Goal: Information Seeking & Learning: Learn about a topic

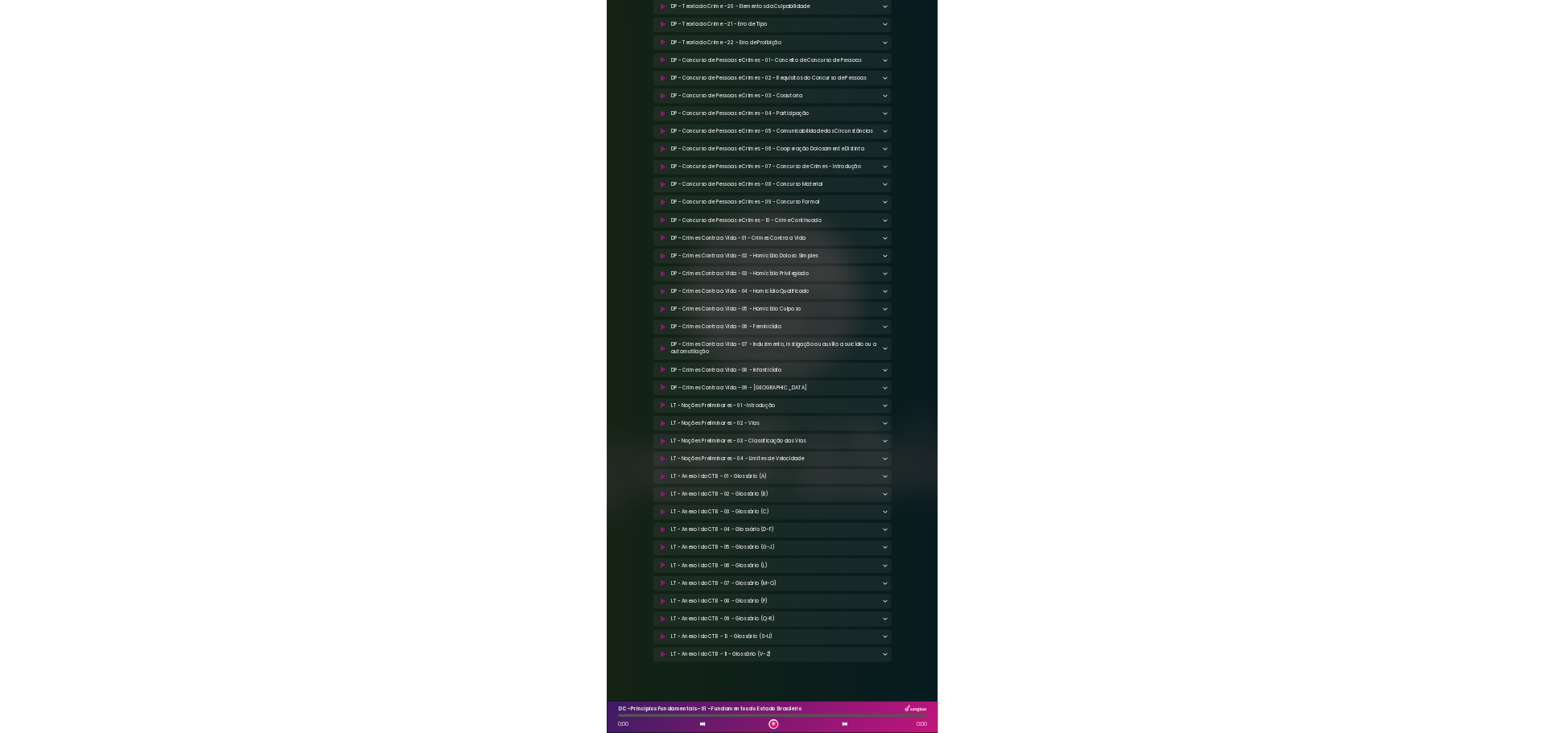
scroll to position [10412, 0]
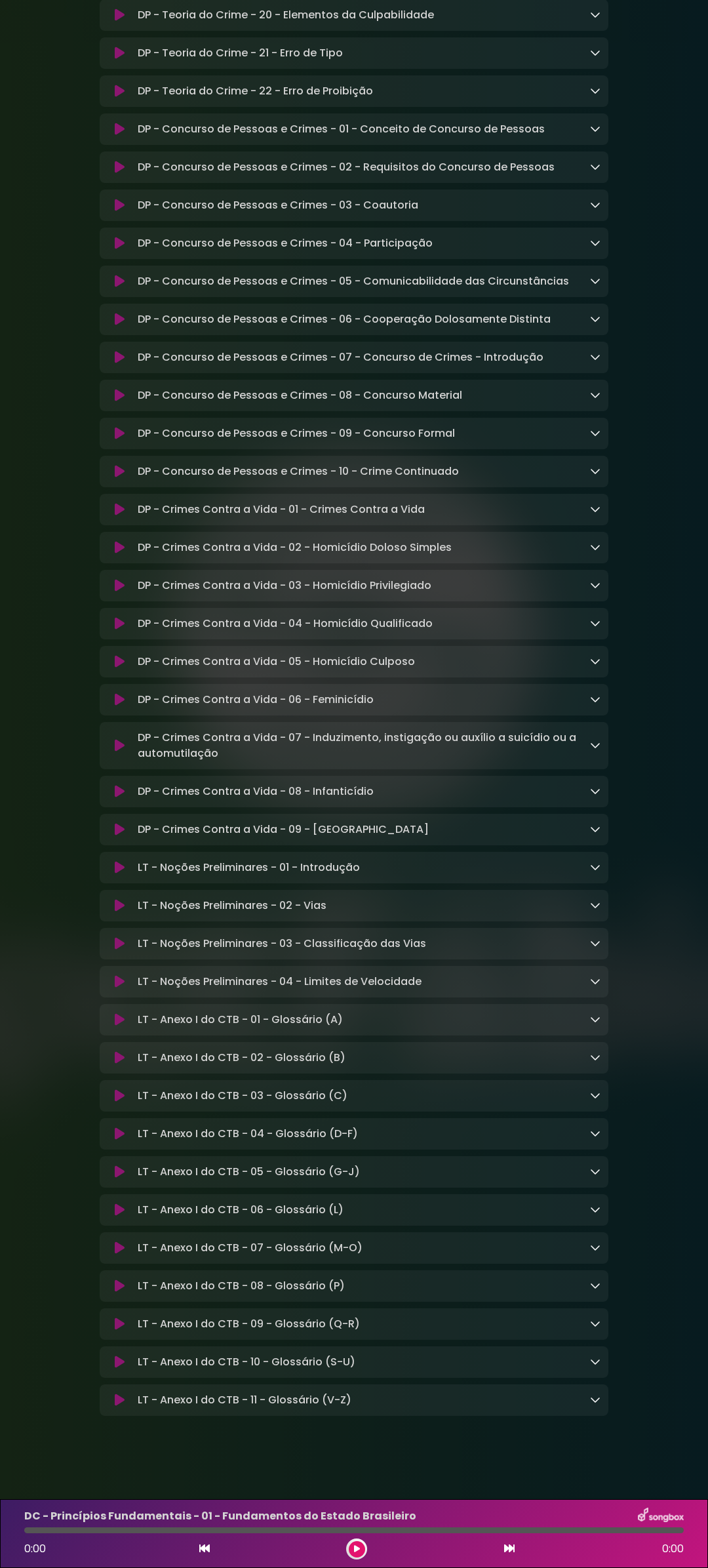
click at [120, 597] on icon at bounding box center [120, 868] width 10 height 13
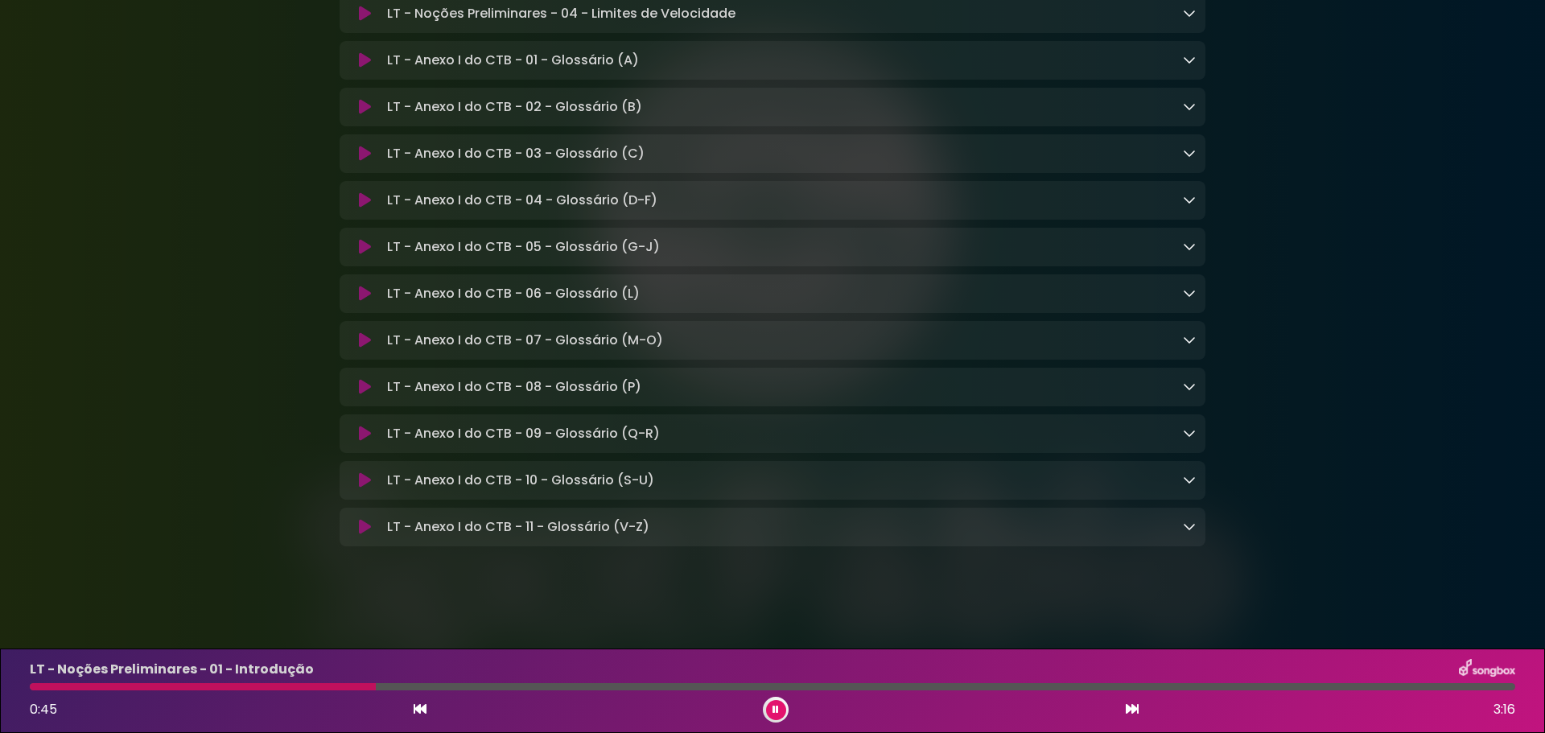
scroll to position [11091, 0]
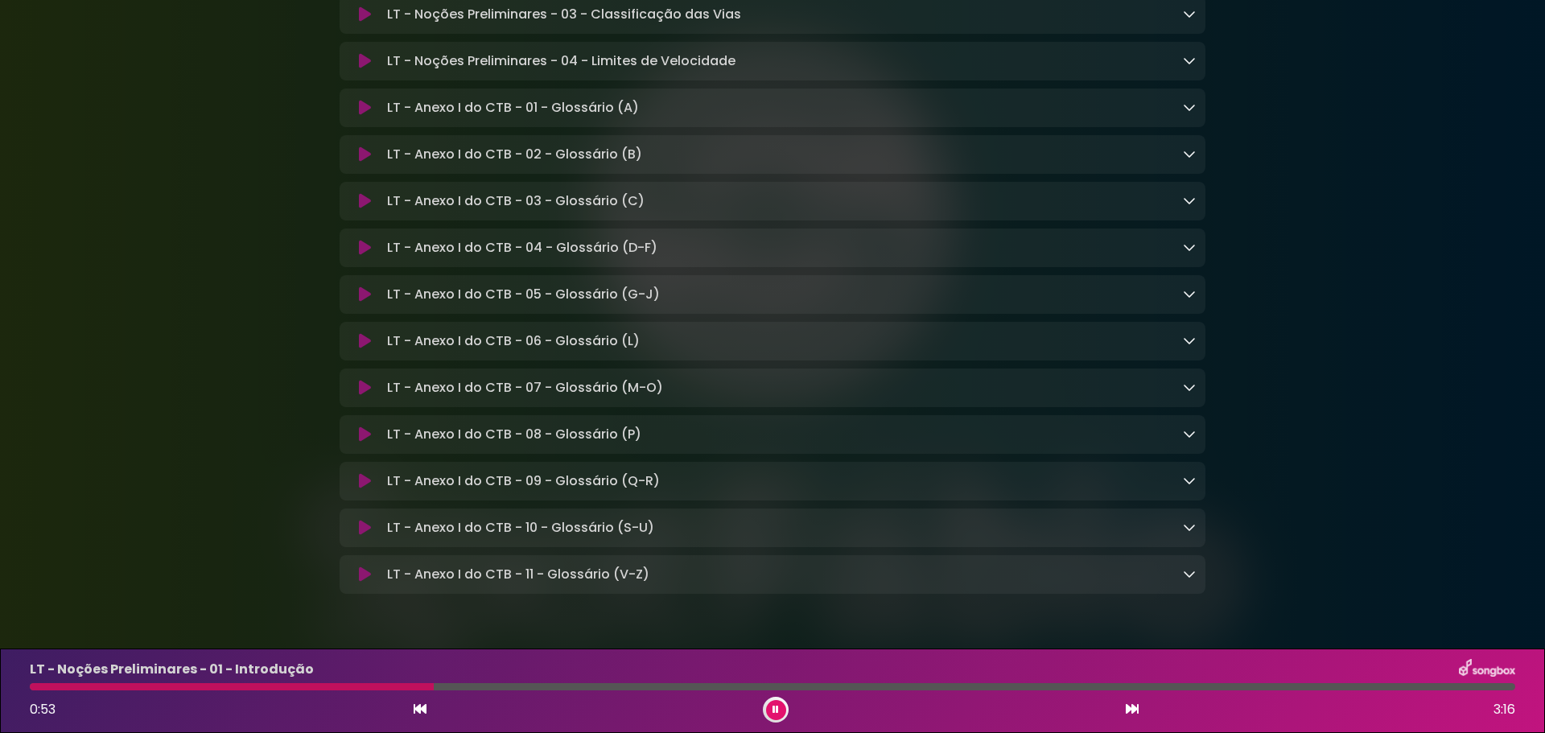
drag, startPoint x: 388, startPoint y: 101, endPoint x: 377, endPoint y: 104, distance: 11.5
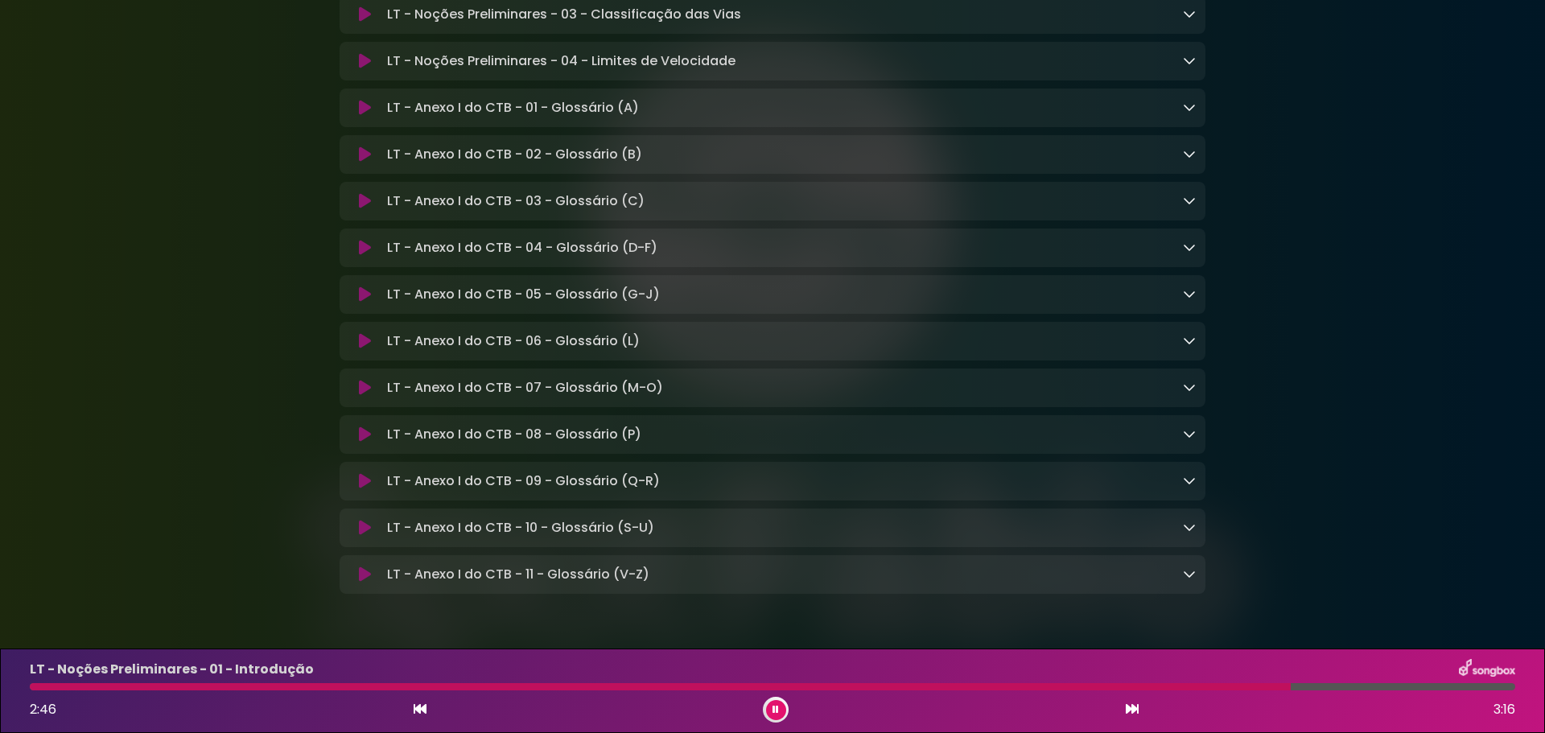
click at [778, 712] on icon at bounding box center [776, 710] width 6 height 10
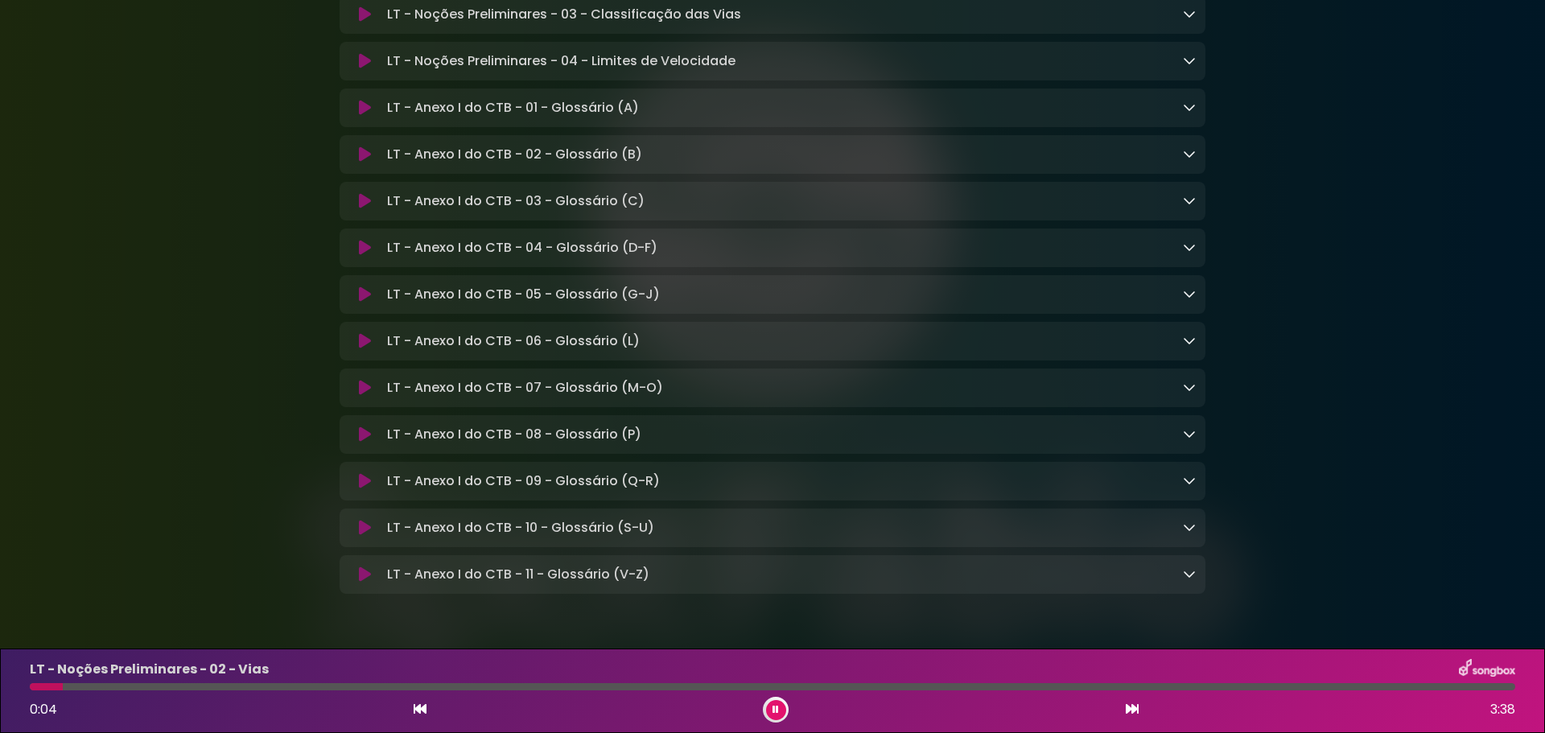
drag, startPoint x: 389, startPoint y: 100, endPoint x: 657, endPoint y: 103, distance: 268.8
copy p "LT - Noções Preliminares - 01 - Introdução"
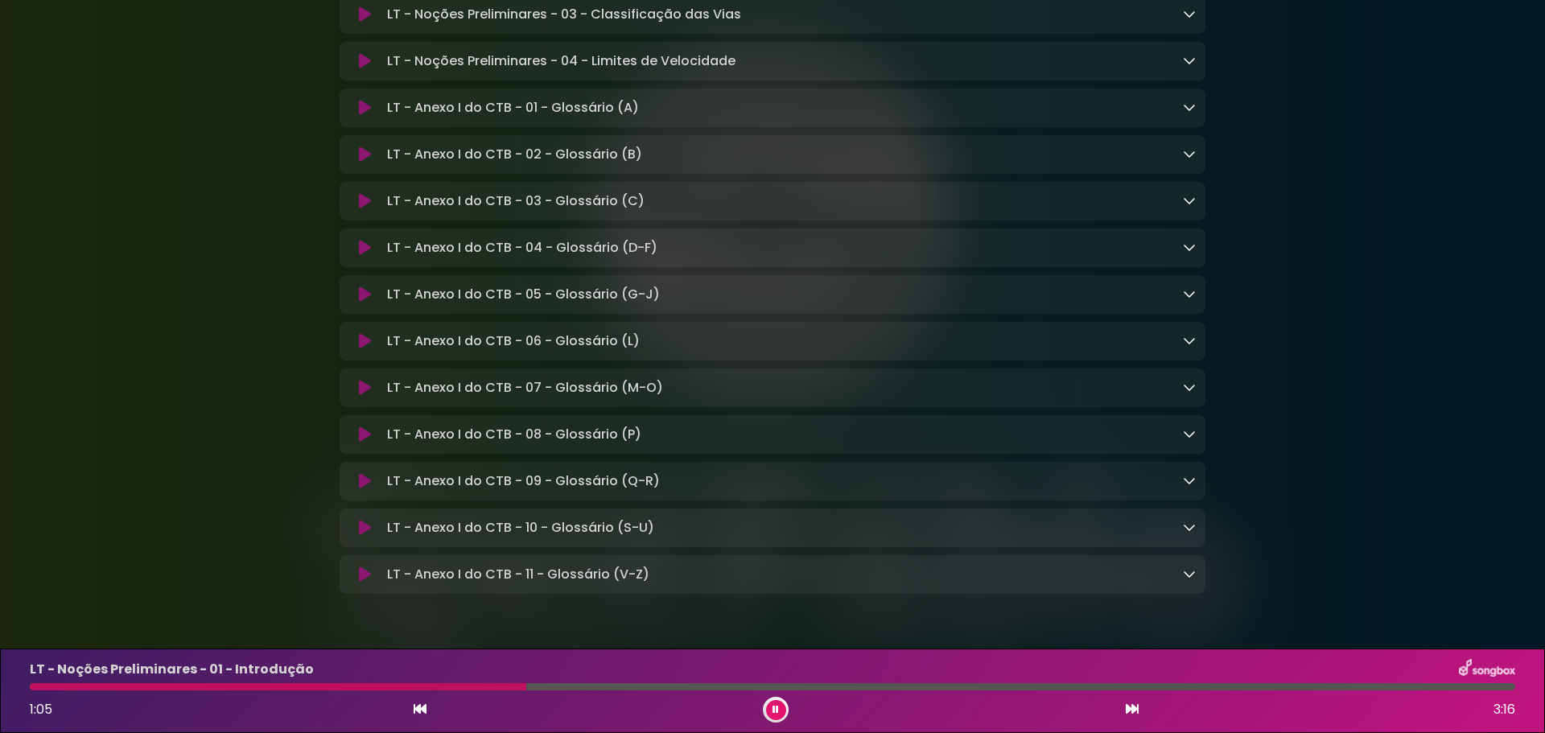
drag, startPoint x: 388, startPoint y: 146, endPoint x: 619, endPoint y: 147, distance: 231.0
drag, startPoint x: 369, startPoint y: 199, endPoint x: 382, endPoint y: 195, distance: 14.3
click at [369, 23] on icon at bounding box center [365, 14] width 12 height 16
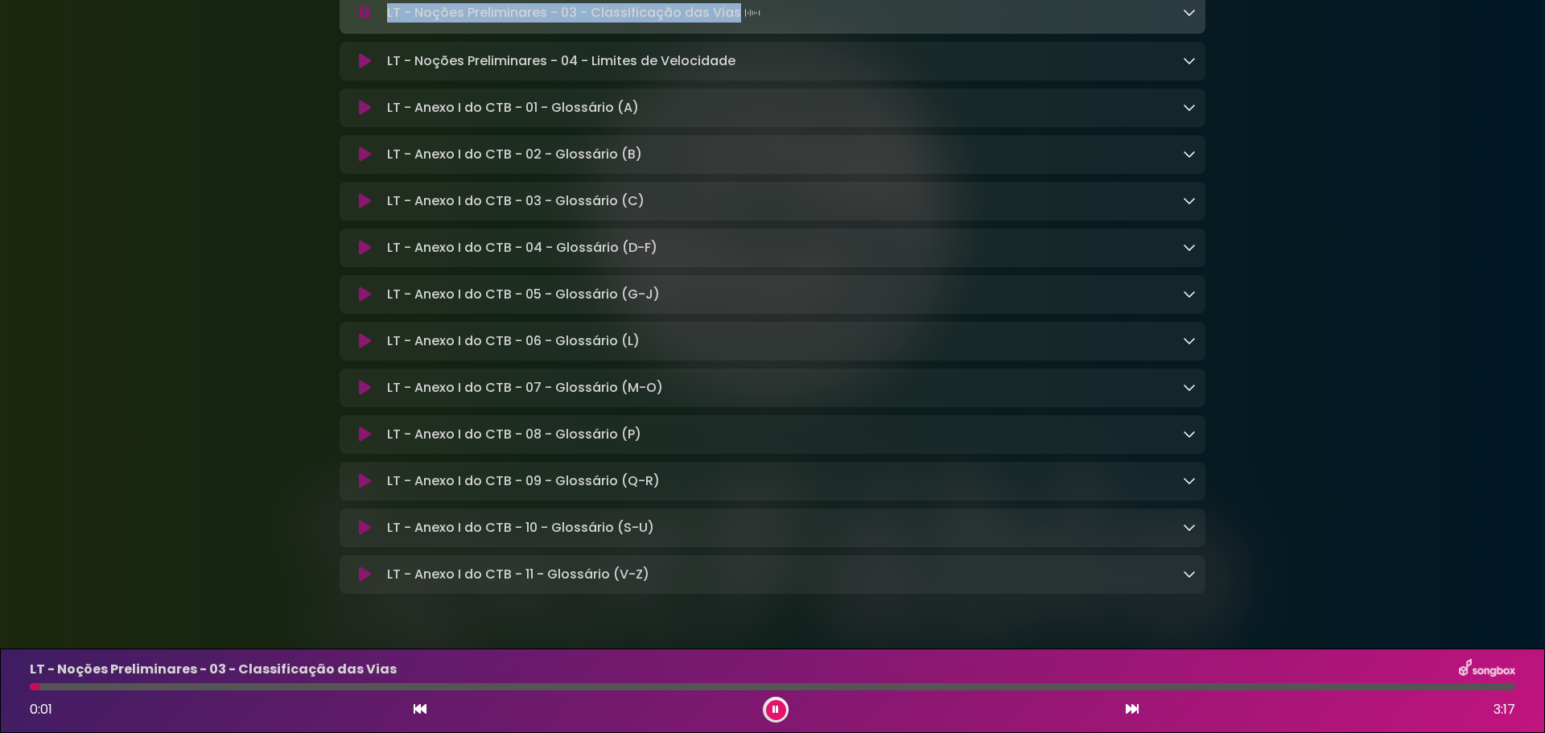
drag, startPoint x: 502, startPoint y: 191, endPoint x: 736, endPoint y: 196, distance: 234.2
click at [736, 24] on p "LT - Noções Preliminares - 03 - Classificação das Vias Loading Track..." at bounding box center [575, 13] width 377 height 23
drag, startPoint x: 361, startPoint y: 243, endPoint x: 383, endPoint y: 245, distance: 22.7
click at [361, 69] on icon at bounding box center [365, 61] width 12 height 16
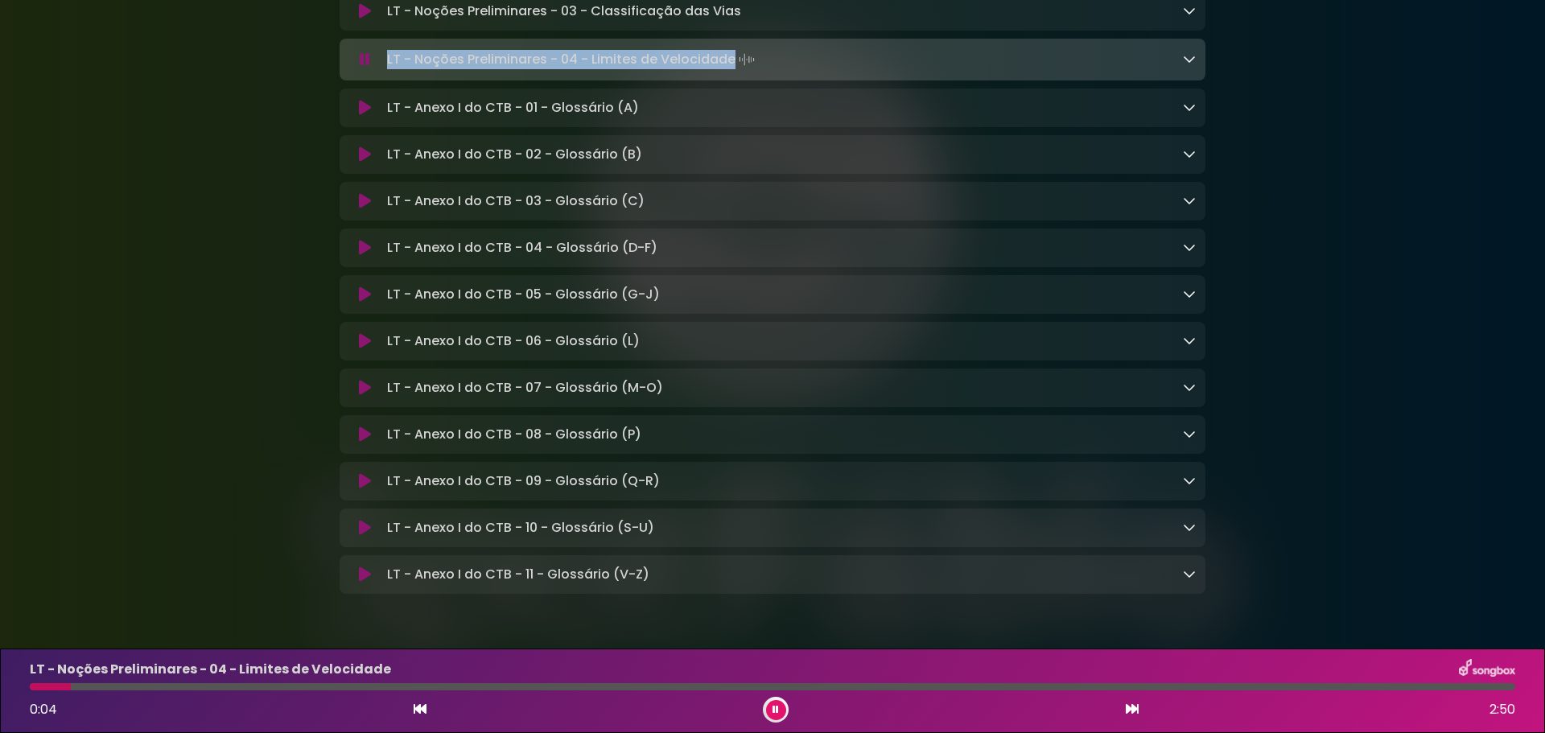
drag, startPoint x: 388, startPoint y: 244, endPoint x: 731, endPoint y: 242, distance: 343.6
click at [731, 71] on p "LT - Noções Preliminares - 04 - Limites de Velocidade Loading Track..." at bounding box center [572, 59] width 371 height 23
copy p "LT - Noções Preliminares - 04 - Limites de Velocidade"
click at [361, 116] on icon at bounding box center [365, 108] width 12 height 16
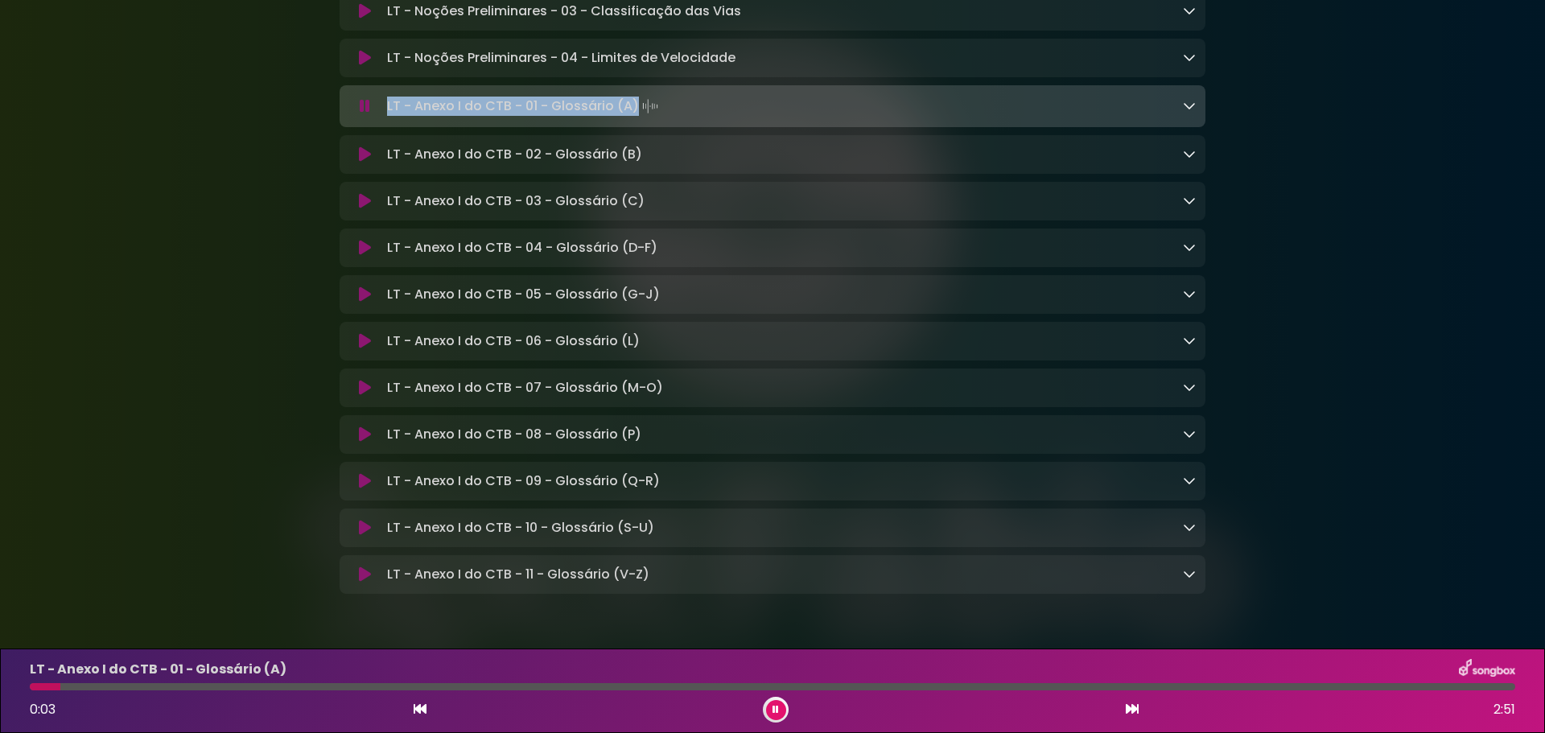
drag, startPoint x: 386, startPoint y: 289, endPoint x: 635, endPoint y: 282, distance: 248.7
click at [635, 117] on p "LT - Anexo I do CTB - 01 - Glossário (A) Loading Track..." at bounding box center [524, 106] width 274 height 23
copy p "LT - Anexo I do CTB - 01 - Glossário (A)"
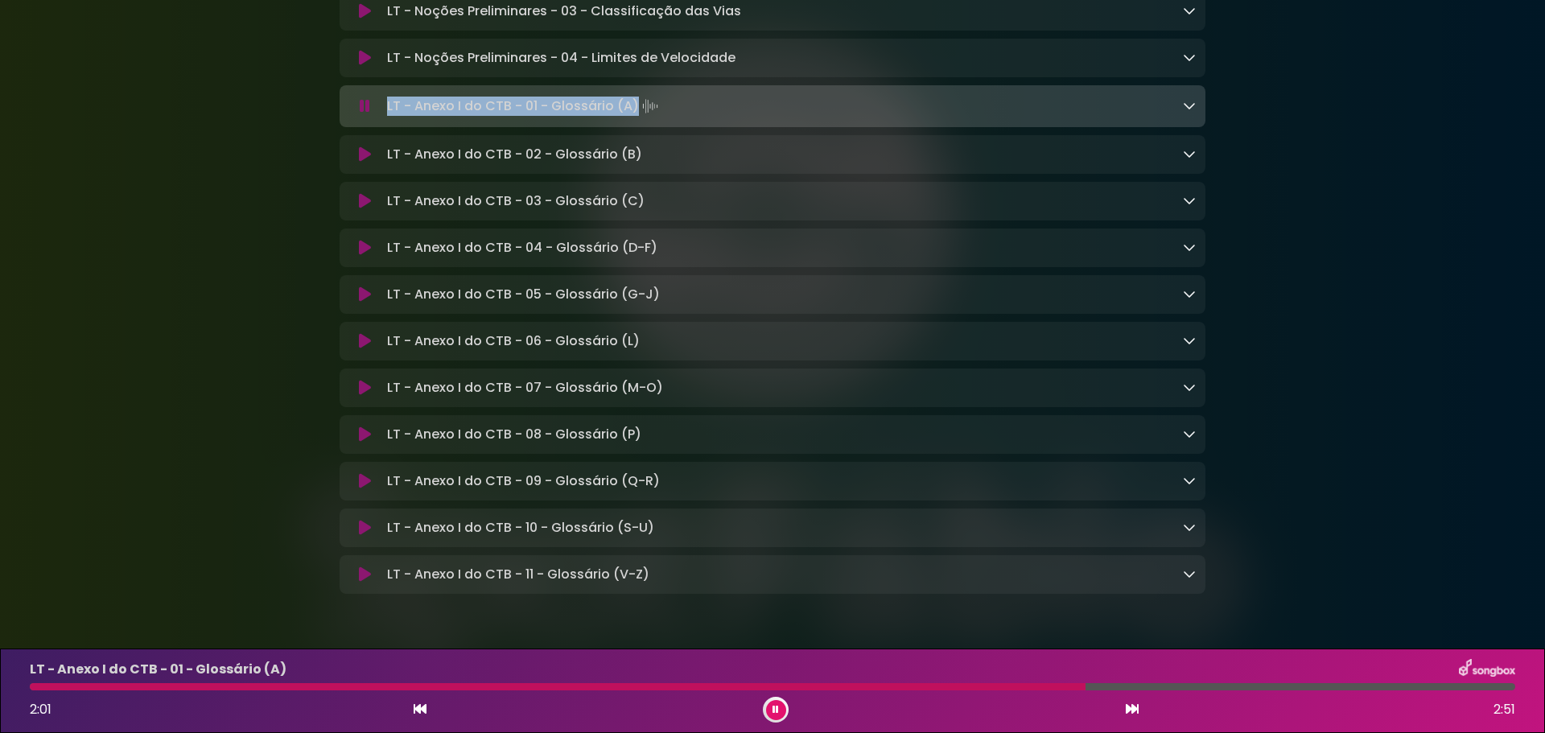
drag, startPoint x: 357, startPoint y: 341, endPoint x: 376, endPoint y: 342, distance: 18.5
click at [357, 163] on button at bounding box center [364, 154] width 31 height 16
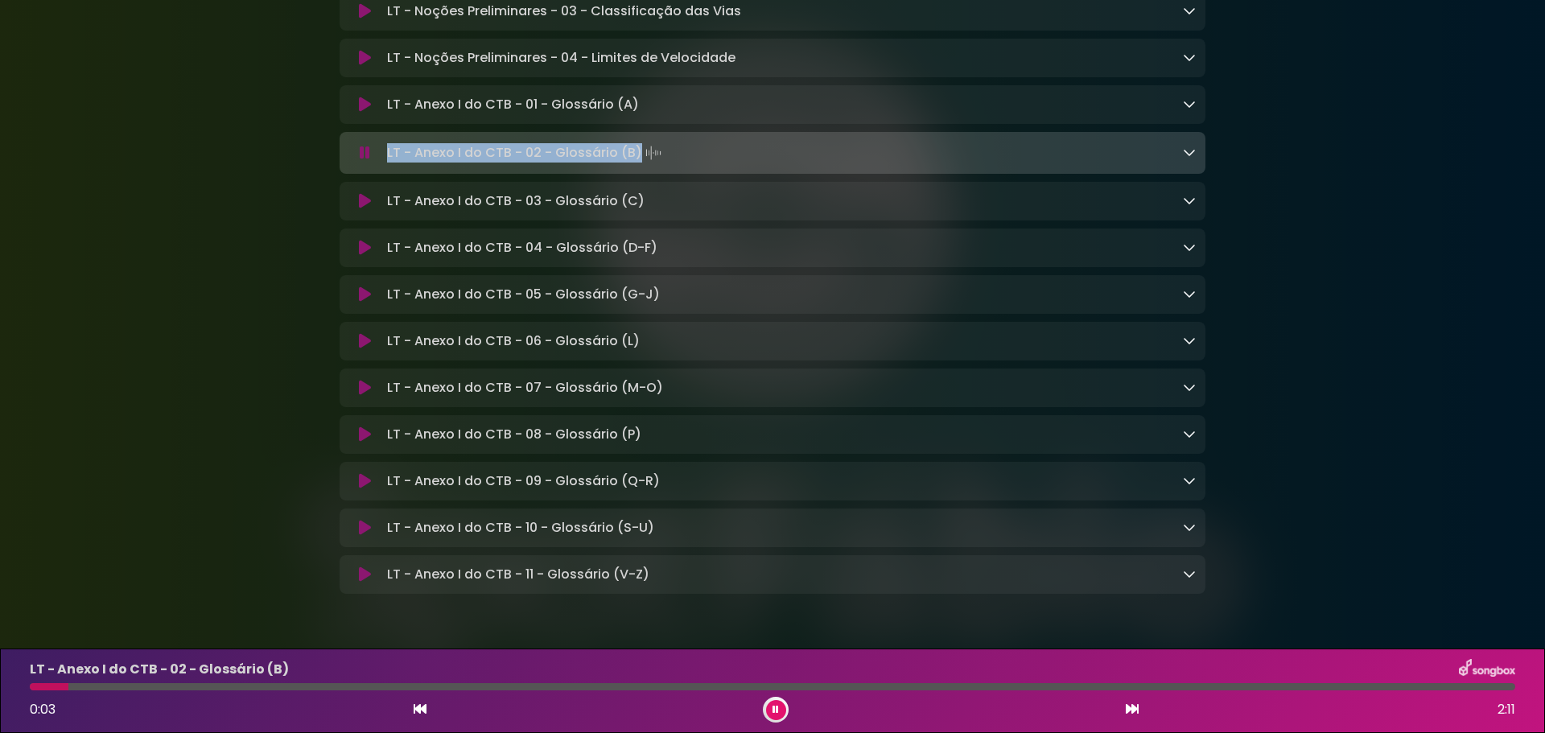
drag, startPoint x: 387, startPoint y: 336, endPoint x: 637, endPoint y: 338, distance: 250.3
click at [637, 164] on p "LT - Anexo I do CTB - 02 - Glossário (B) Loading Track..." at bounding box center [526, 153] width 278 height 23
copy p "LT - Anexo I do CTB - 02 - Glossário (B)"
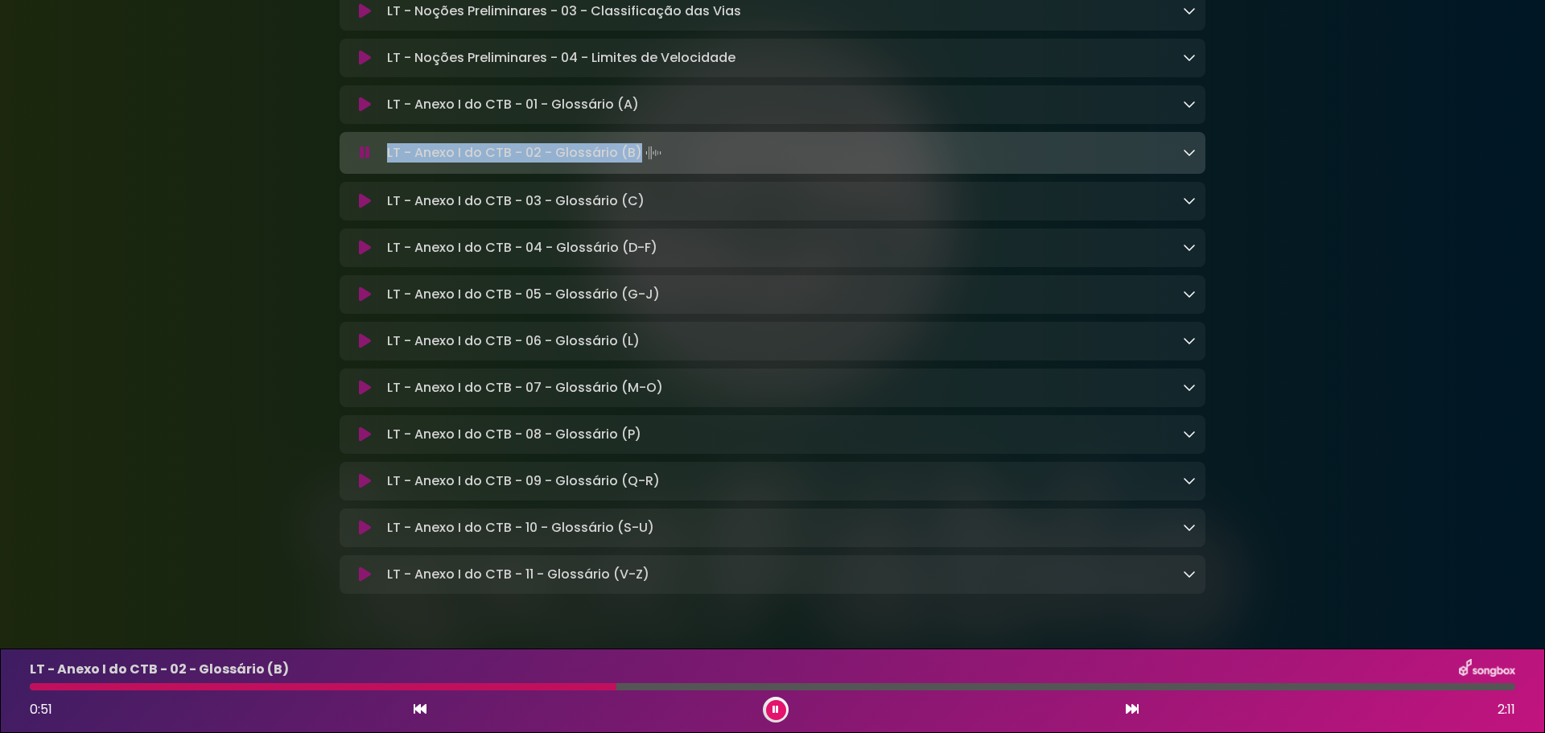
click at [362, 209] on icon at bounding box center [365, 201] width 12 height 16
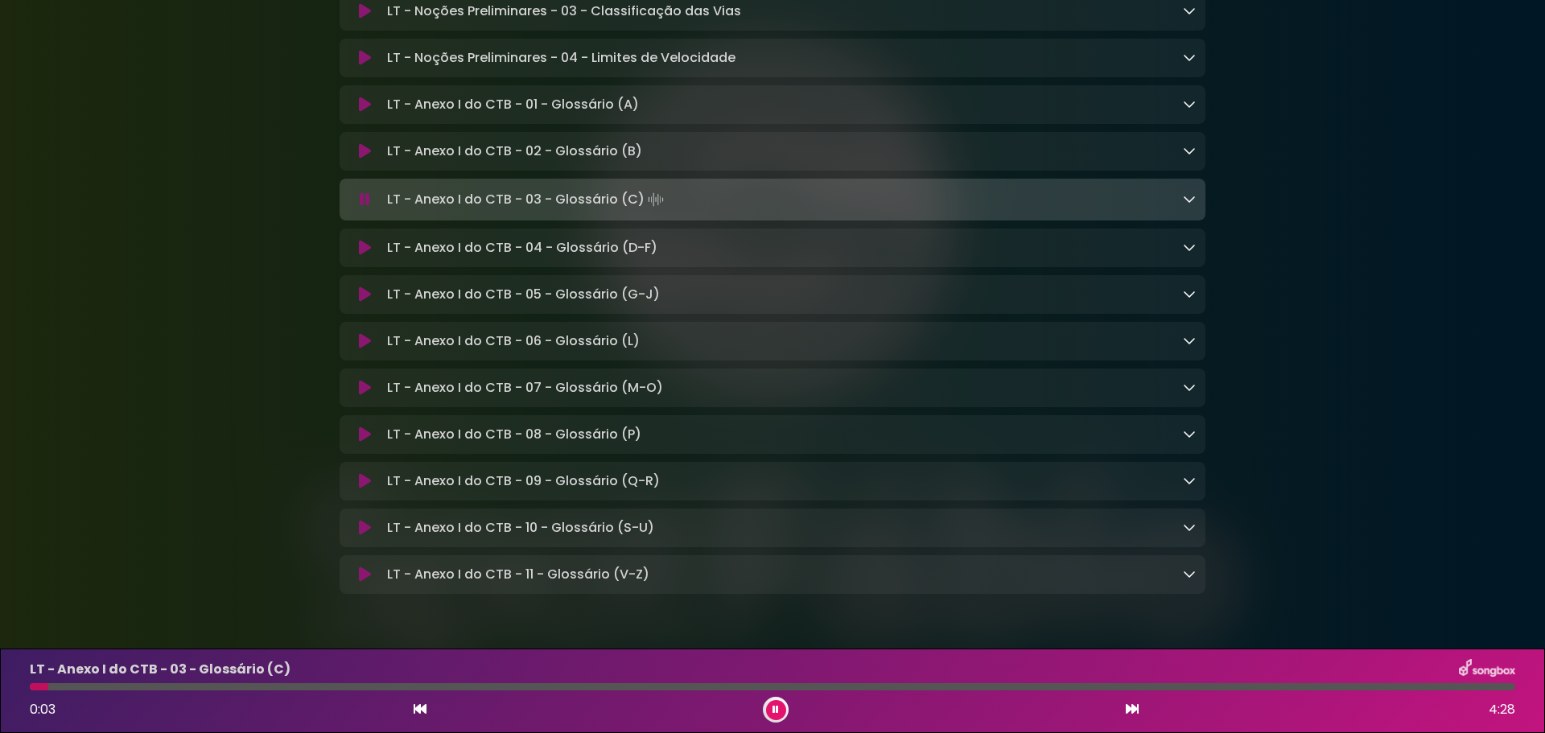
click at [387, 211] on p "LT - Anexo I do CTB - 03 - Glossário (C) Loading Track..." at bounding box center [527, 199] width 280 height 23
drag, startPoint x: 386, startPoint y: 385, endPoint x: 639, endPoint y: 385, distance: 252.7
click at [639, 211] on p "LT - Anexo I do CTB - 03 - Glossário (C) Loading Track..." at bounding box center [527, 199] width 280 height 23
copy p "LT - Anexo I do CTB - 03 - Glossário (C)"
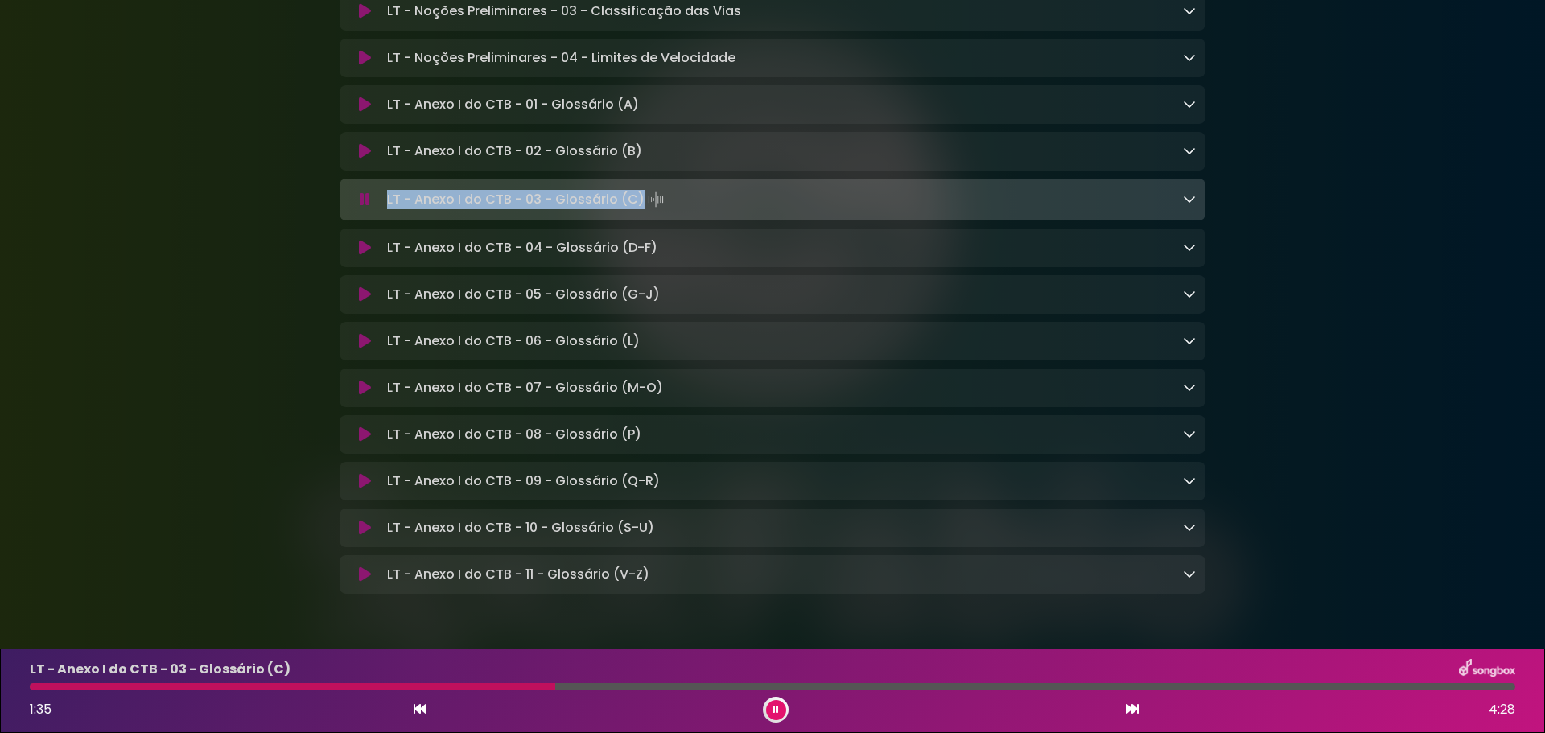
click at [365, 256] on icon at bounding box center [365, 248] width 12 height 16
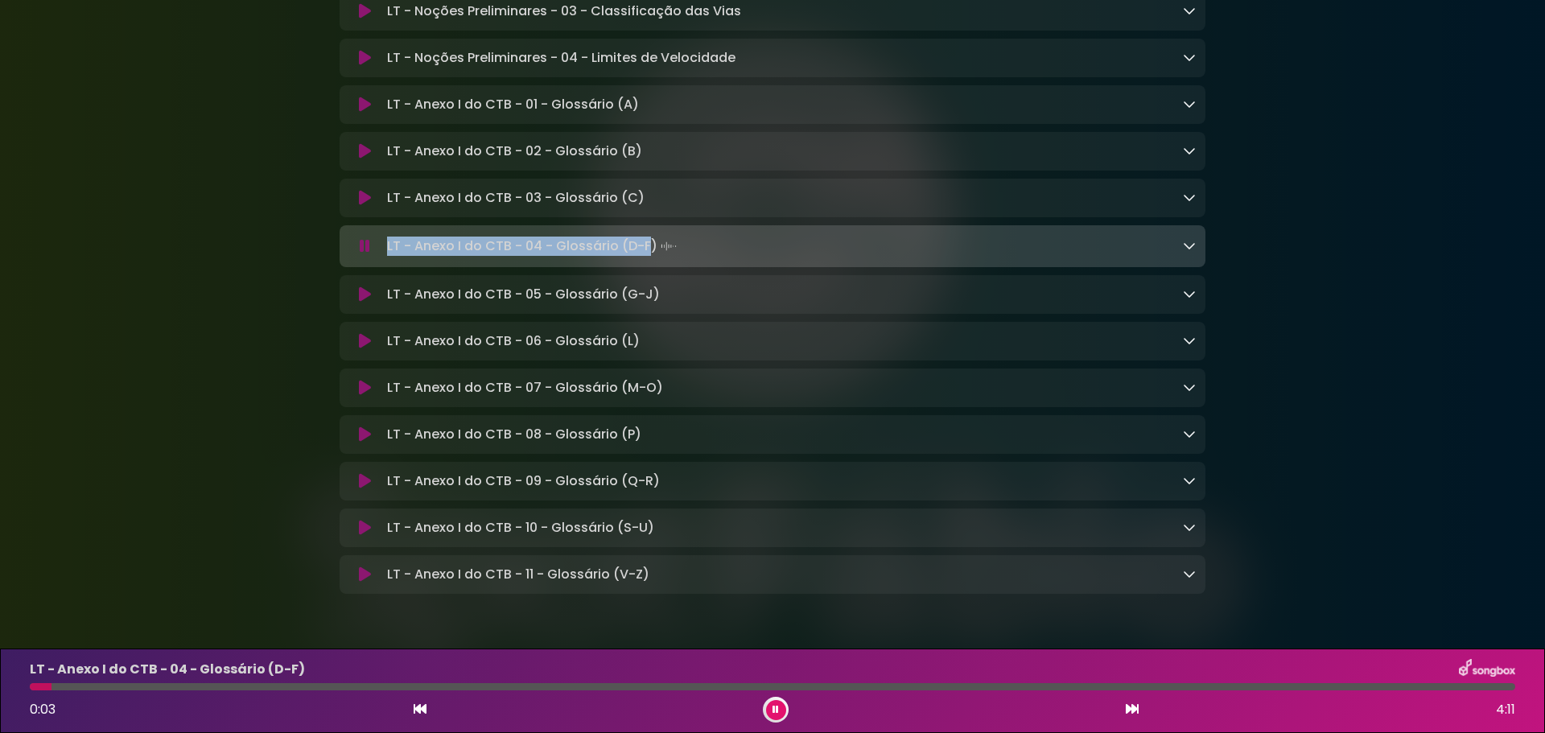
drag, startPoint x: 386, startPoint y: 434, endPoint x: 651, endPoint y: 433, distance: 264.7
click at [651, 258] on p "LT - Anexo I do CTB - 04 - Glossário (D-F) Loading Track..." at bounding box center [533, 246] width 293 height 23
copy p "LT - Anexo I do CTB - 04 - Glossário (D-F)"
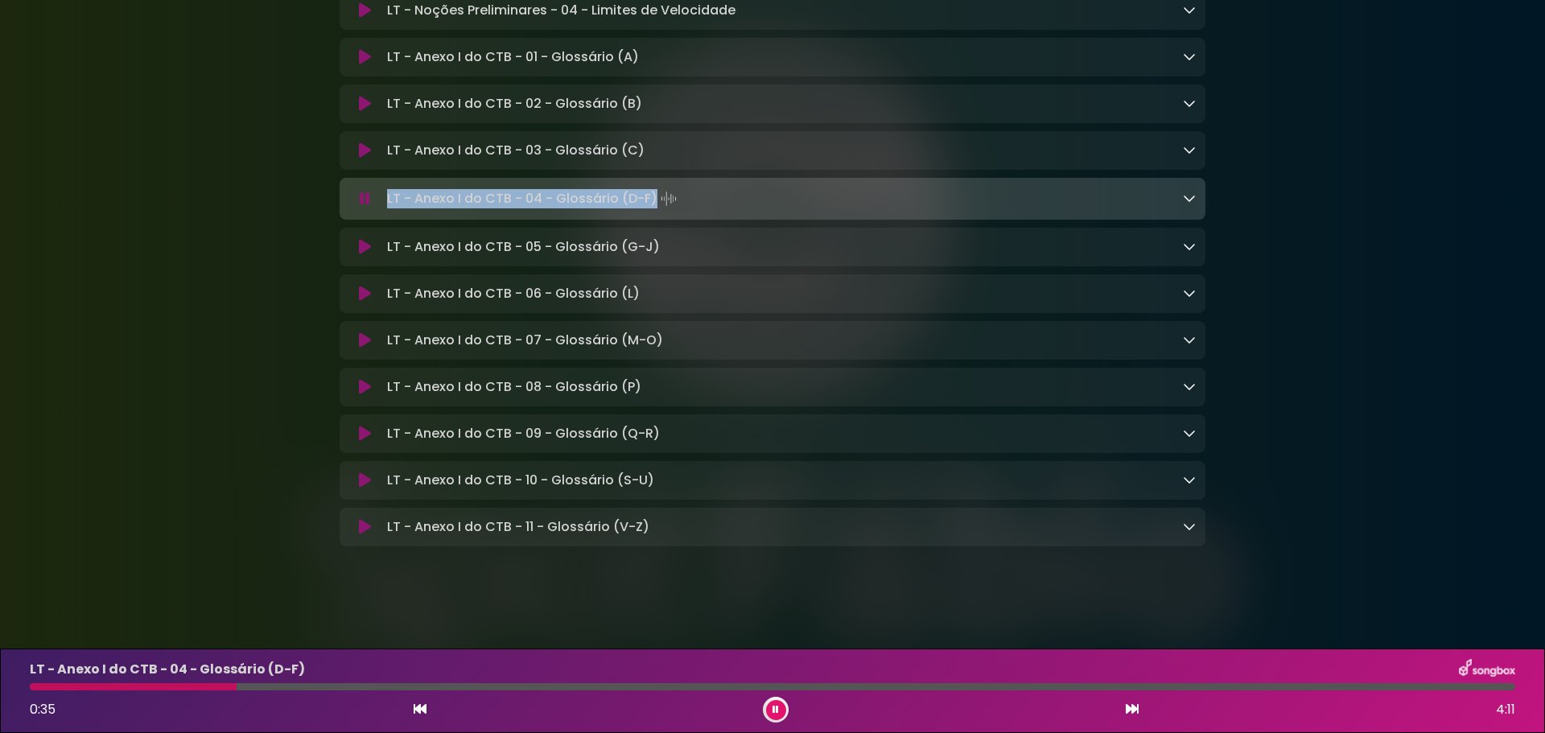
scroll to position [11333, 0]
click at [364, 239] on icon at bounding box center [365, 247] width 12 height 16
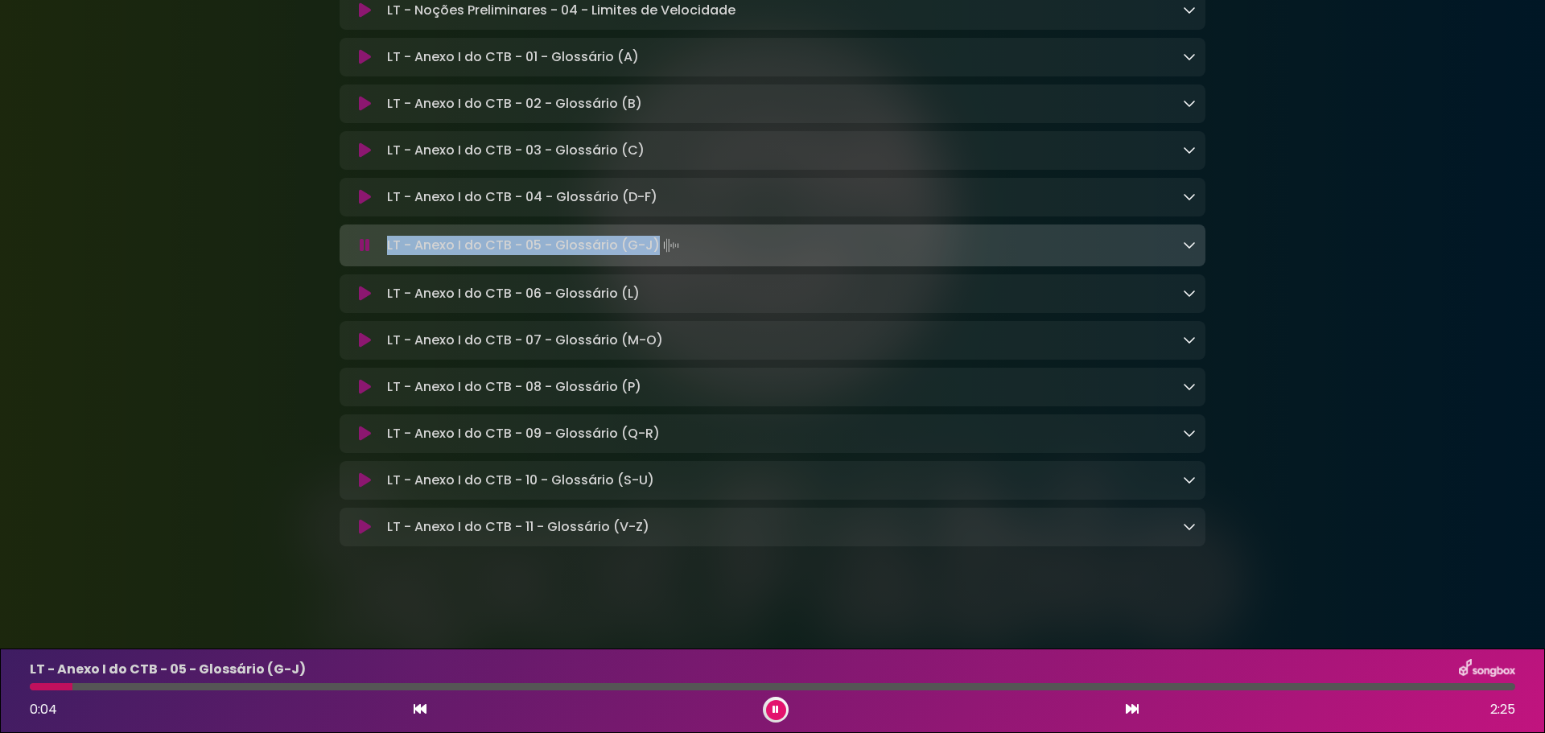
drag, startPoint x: 386, startPoint y: 238, endPoint x: 653, endPoint y: 233, distance: 267.2
click at [653, 234] on p "LT - Anexo I do CTB - 05 - Glossário (G-J) Loading Track..." at bounding box center [534, 245] width 295 height 23
copy p "LT - Anexo I do CTB - 05 - Glossário (G-J)"
click at [361, 287] on icon at bounding box center [365, 294] width 12 height 16
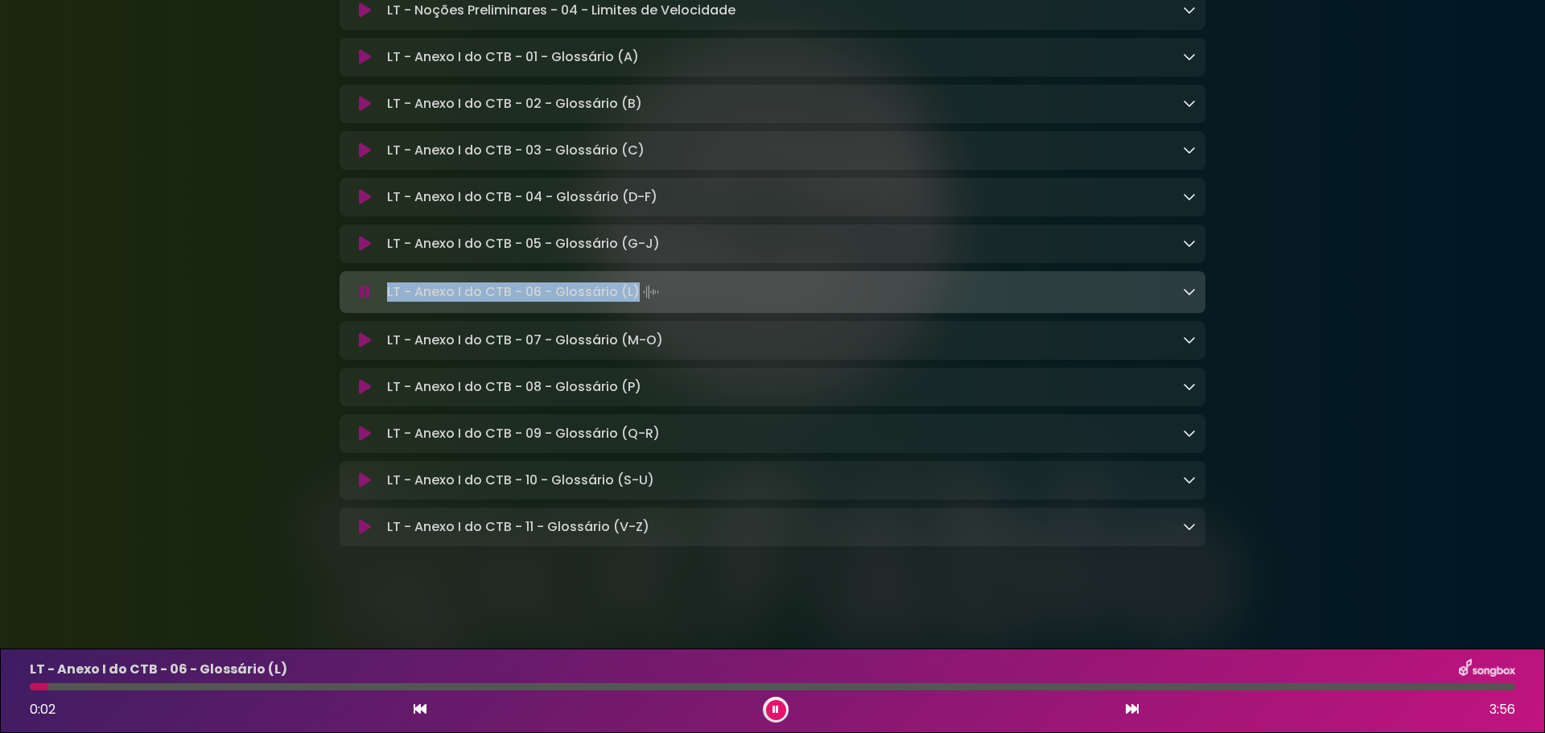
drag, startPoint x: 385, startPoint y: 284, endPoint x: 636, endPoint y: 282, distance: 251.1
click at [636, 282] on div "LT - Anexo I do CTB - 06 - Glossário (L) Loading Track..." at bounding box center [788, 292] width 815 height 23
copy p "LT - Anexo I do CTB - 06 - Glossário (L)"
click at [364, 336] on icon at bounding box center [365, 340] width 12 height 16
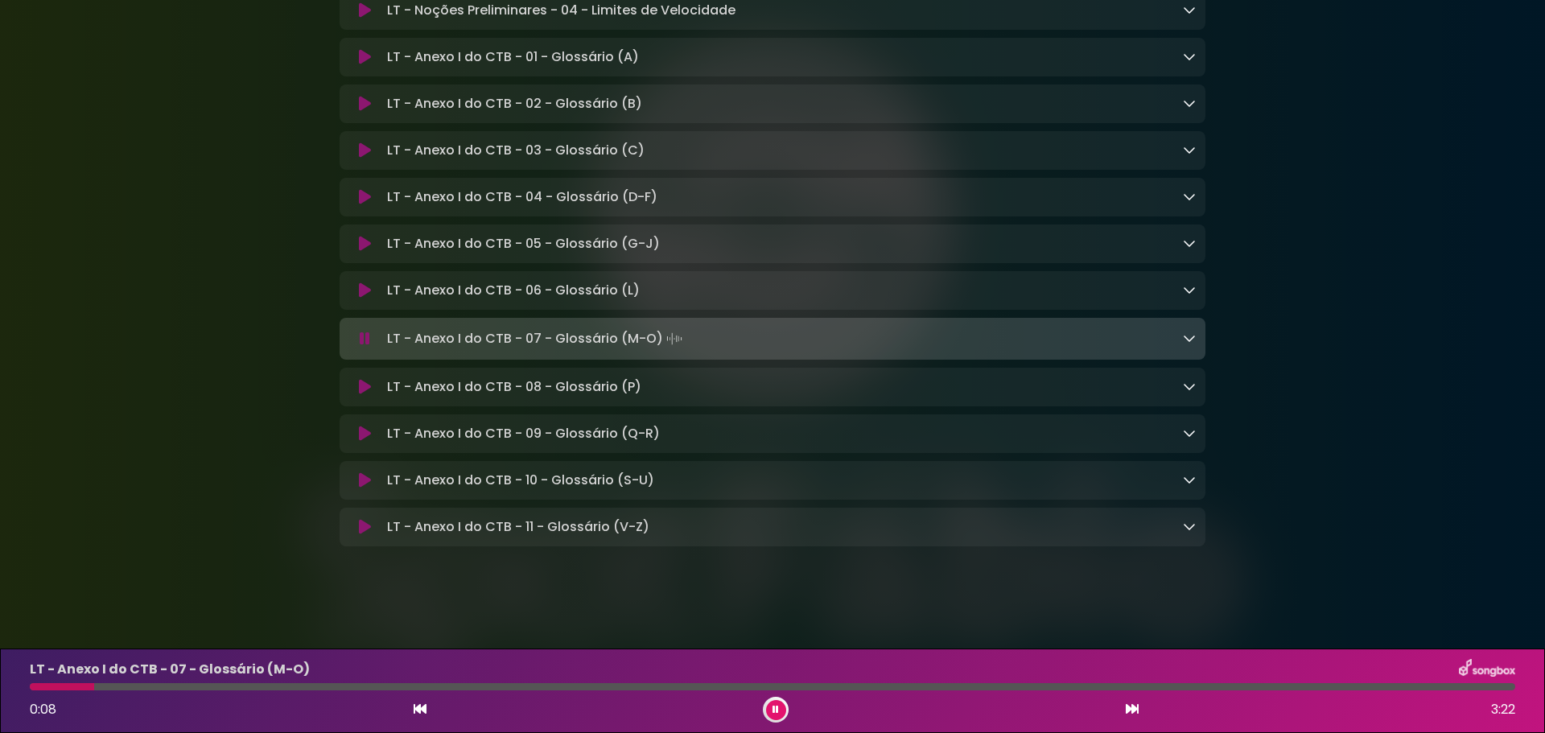
drag, startPoint x: 388, startPoint y: 333, endPoint x: 659, endPoint y: 334, distance: 271.2
click at [659, 334] on p "LT - Anexo I do CTB - 07 - Glossário (M-O) Loading Track..." at bounding box center [536, 339] width 299 height 23
click at [364, 382] on icon at bounding box center [365, 387] width 12 height 16
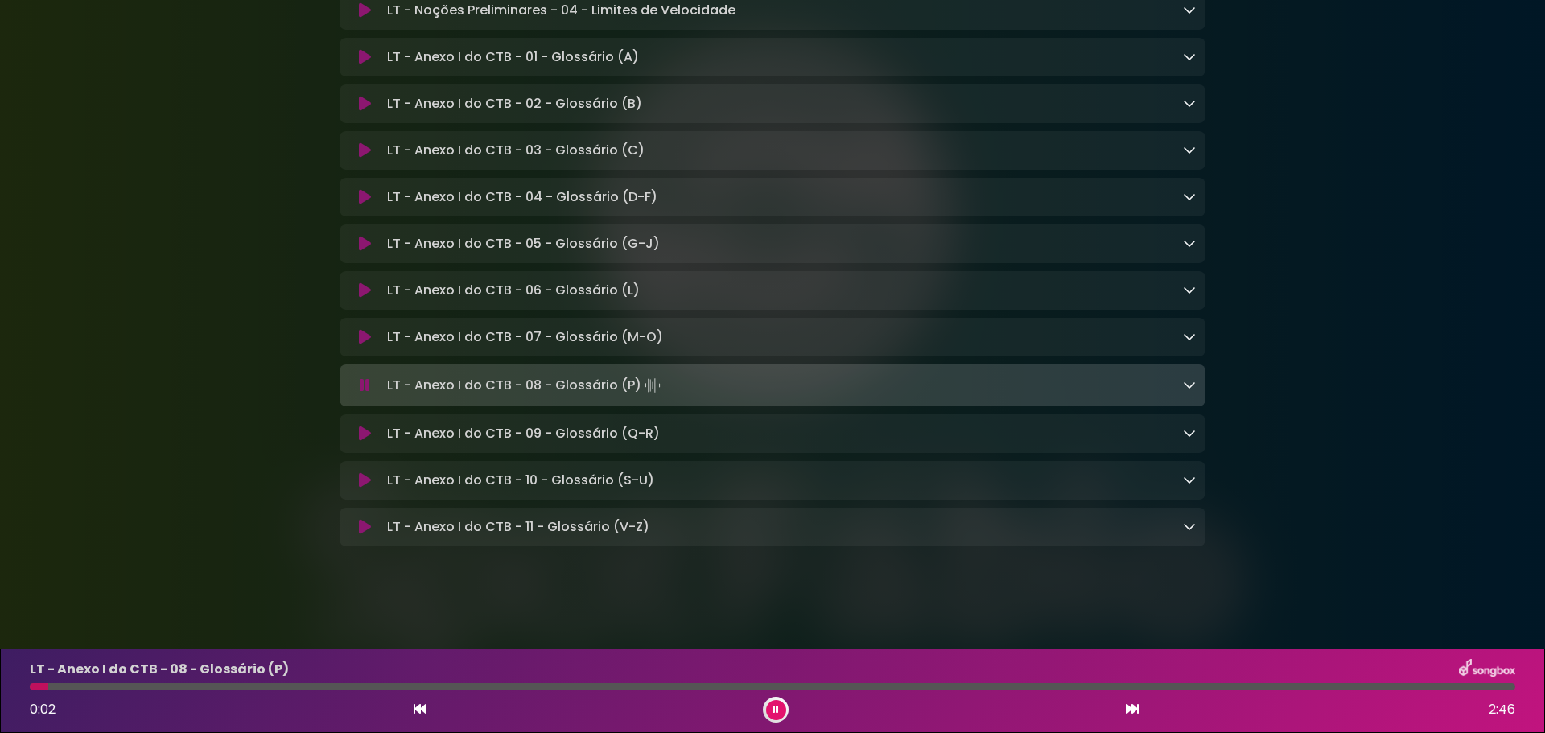
drag, startPoint x: 387, startPoint y: 381, endPoint x: 640, endPoint y: 382, distance: 252.7
click at [640, 382] on p "LT - Anexo I do CTB - 08 - Glossário (P) Loading Track..." at bounding box center [525, 385] width 277 height 23
click at [361, 433] on icon at bounding box center [365, 434] width 12 height 16
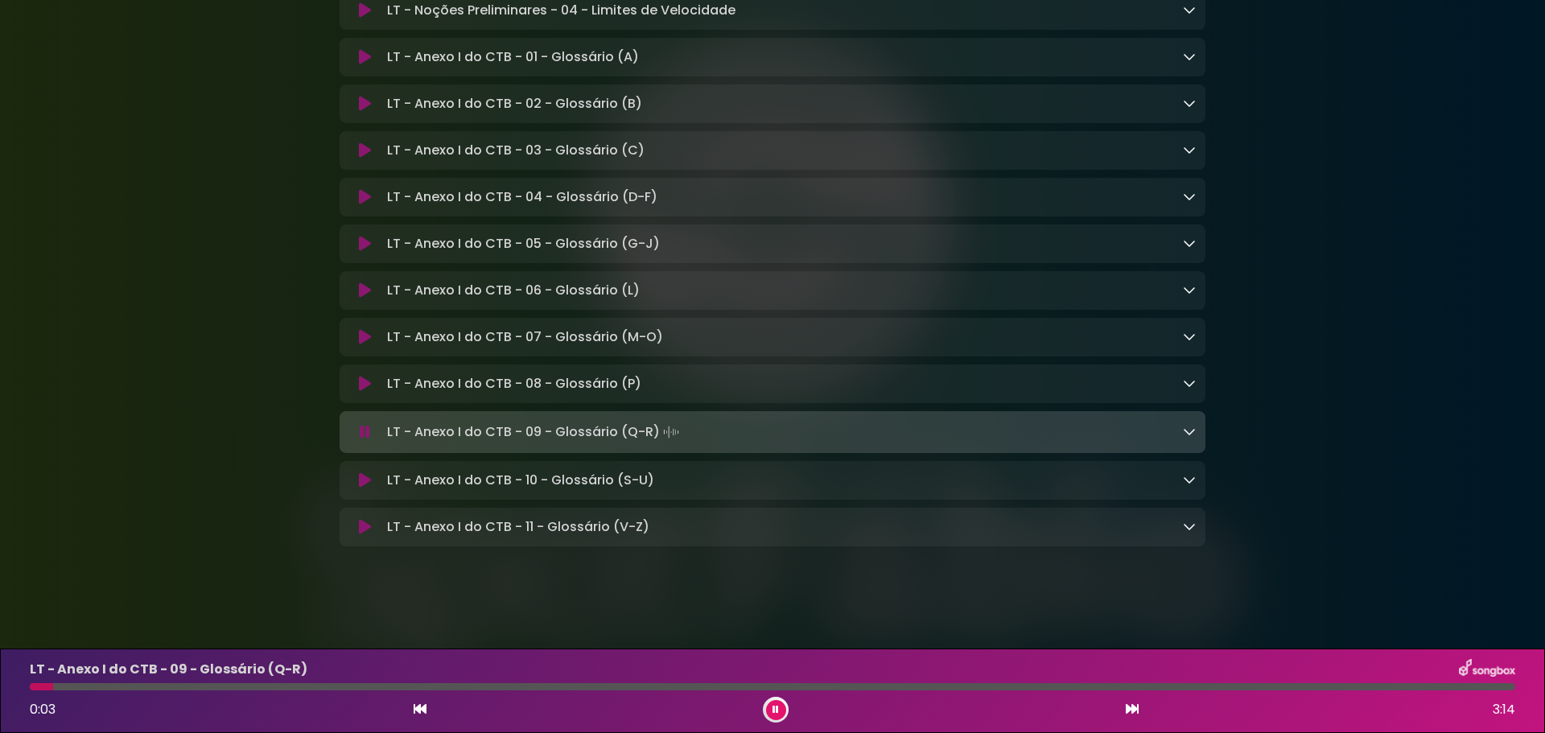
drag, startPoint x: 385, startPoint y: 430, endPoint x: 661, endPoint y: 428, distance: 276.0
click at [661, 428] on div "LT - Anexo I do CTB - 09 - Glossário (Q-R) Loading Track..." at bounding box center [788, 432] width 815 height 23
click at [359, 476] on icon at bounding box center [365, 480] width 12 height 16
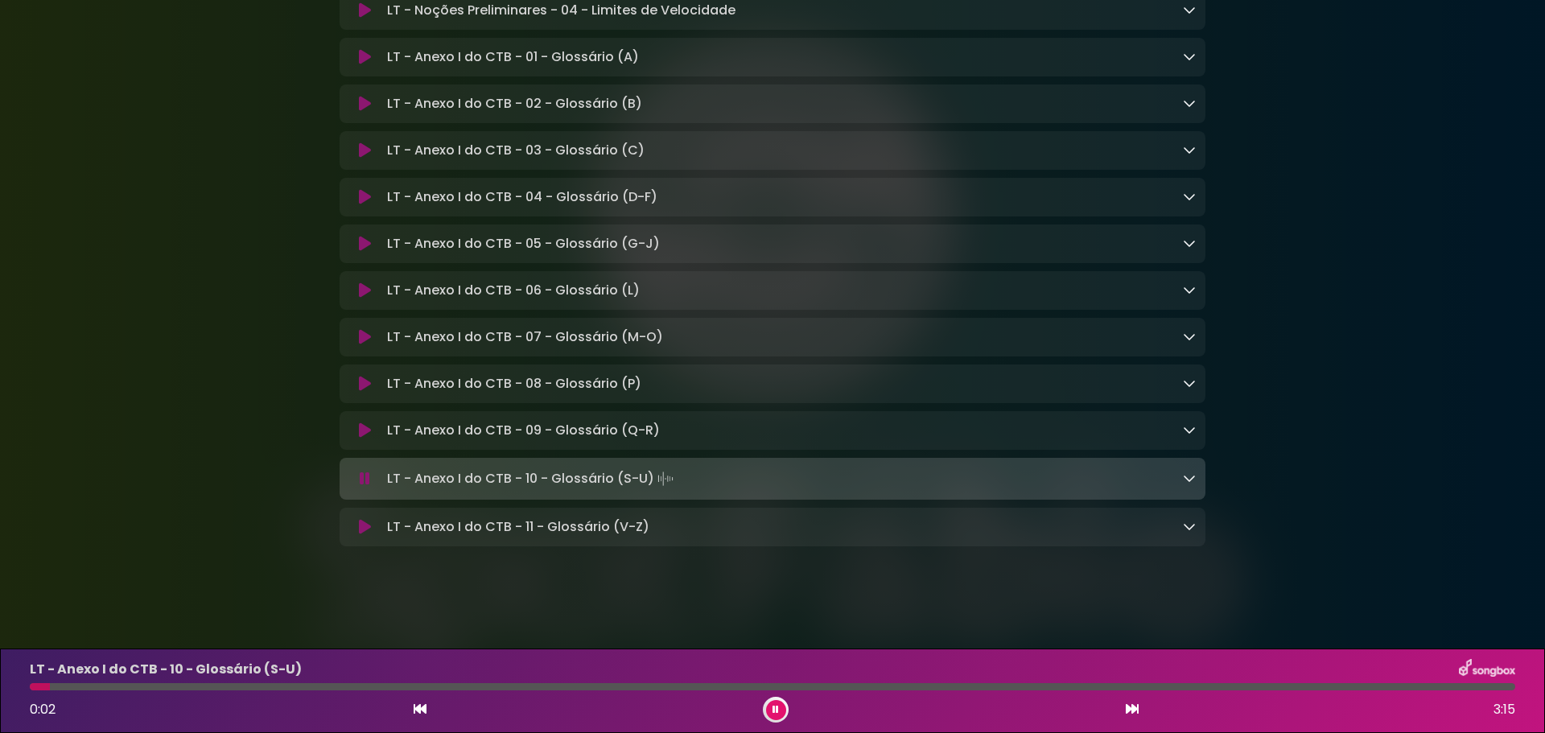
drag, startPoint x: 387, startPoint y: 477, endPoint x: 659, endPoint y: 478, distance: 272.0
click at [659, 478] on p "LT - Anexo I do CTB - 10 - Glossário (S-U) Loading Track..." at bounding box center [532, 479] width 290 height 23
drag, startPoint x: 362, startPoint y: 523, endPoint x: 379, endPoint y: 522, distance: 16.9
click at [362, 524] on icon at bounding box center [365, 527] width 12 height 16
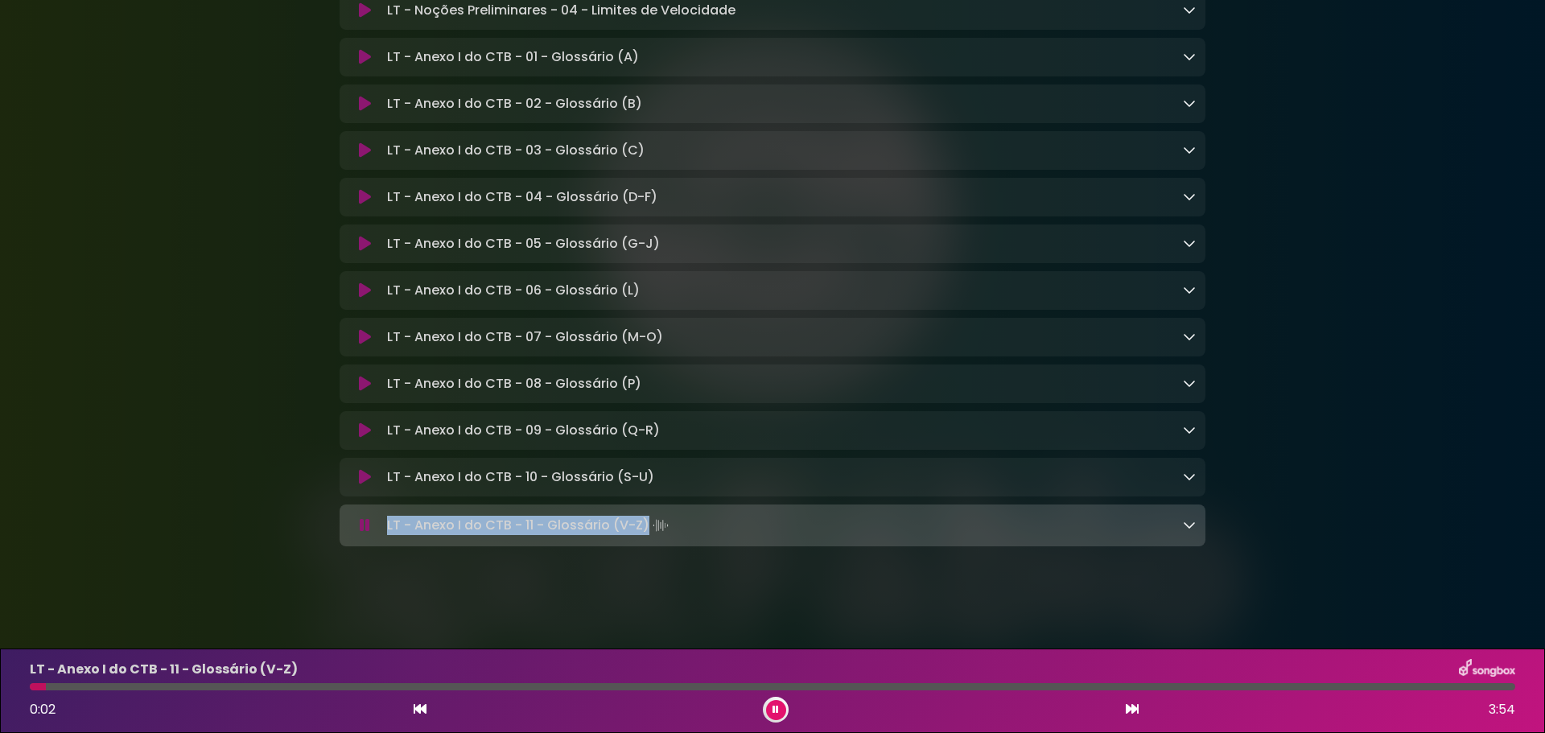
drag, startPoint x: 386, startPoint y: 523, endPoint x: 646, endPoint y: 522, distance: 259.9
click at [646, 522] on p "LT - Anexo I do CTB - 11 - Glossário (V-Z) Loading Track..." at bounding box center [529, 525] width 285 height 23
copy p "LT - Anexo I do CTB - 11 - Glossário (V-Z)"
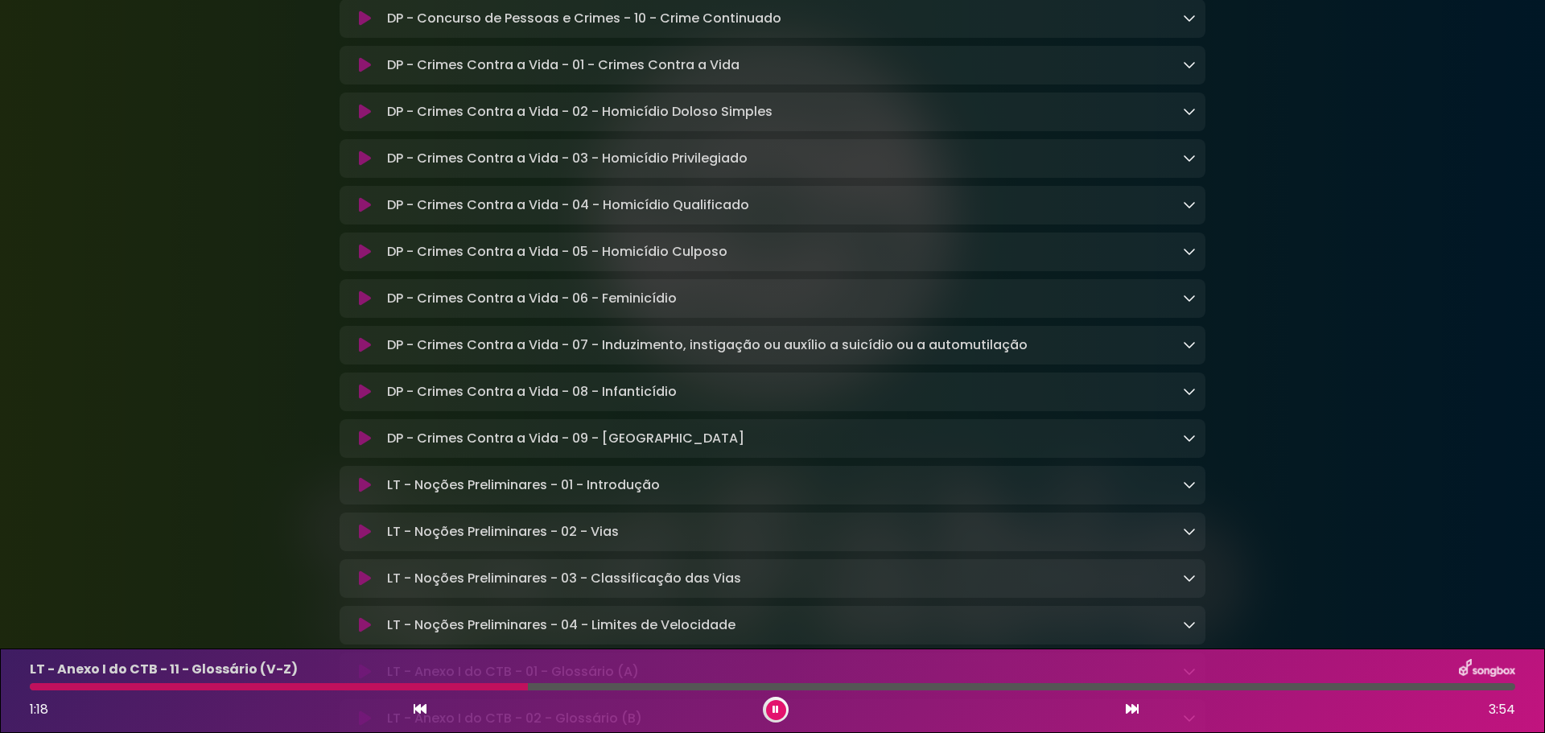
scroll to position [10447, 0]
